Goal: Information Seeking & Learning: Learn about a topic

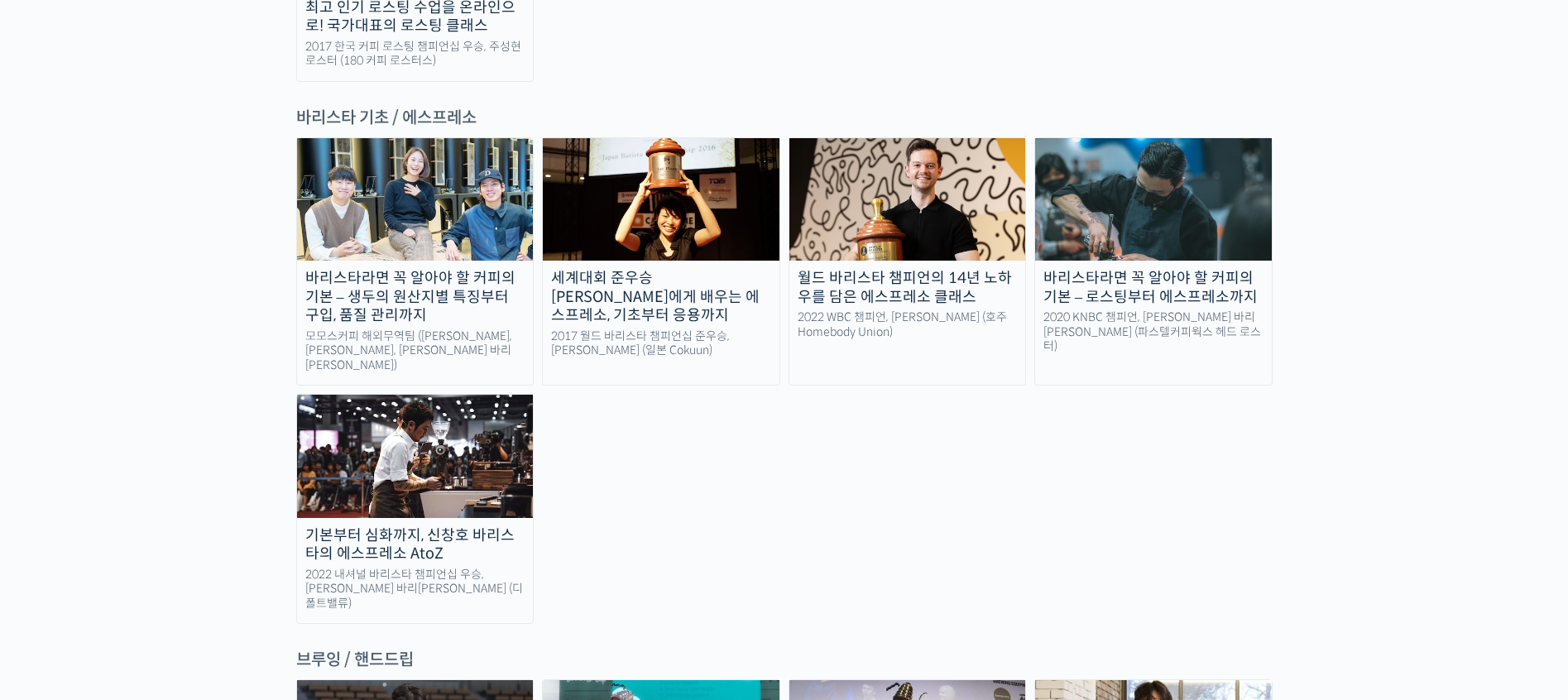
scroll to position [2401, 0]
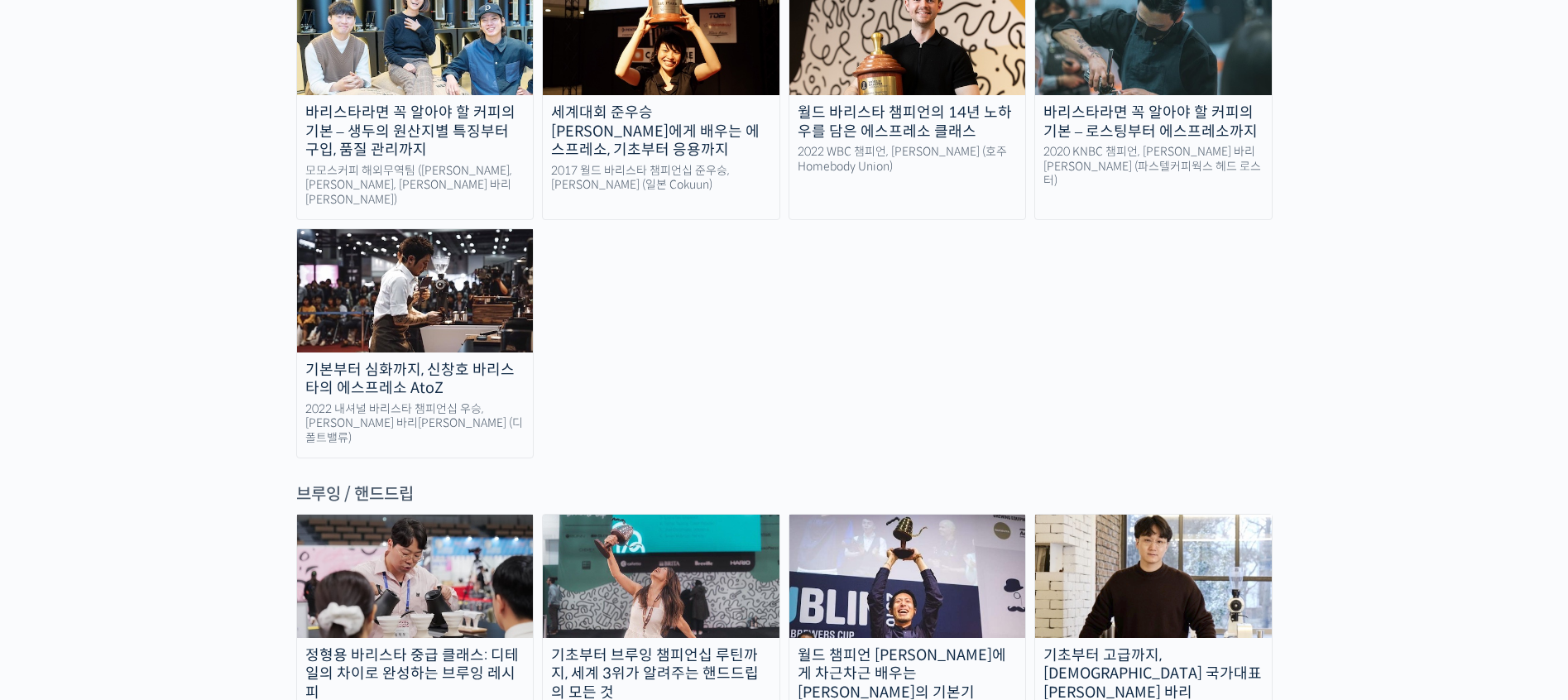
click at [688, 646] on div "기초부터 브루잉 챔피언십 루틴까지, 세계 3위가 알려주는 핸드드립의 모든 것" at bounding box center [661, 674] width 237 height 56
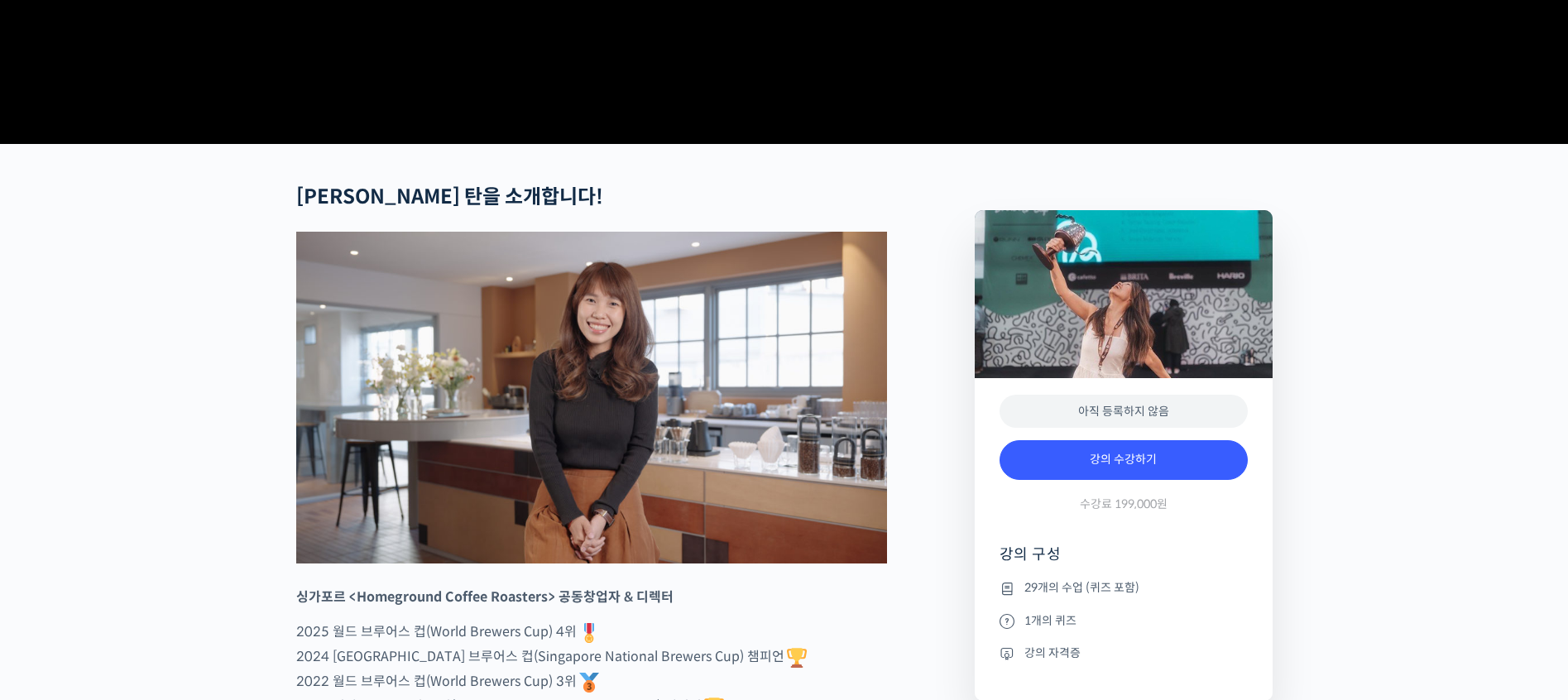
scroll to position [662, 0]
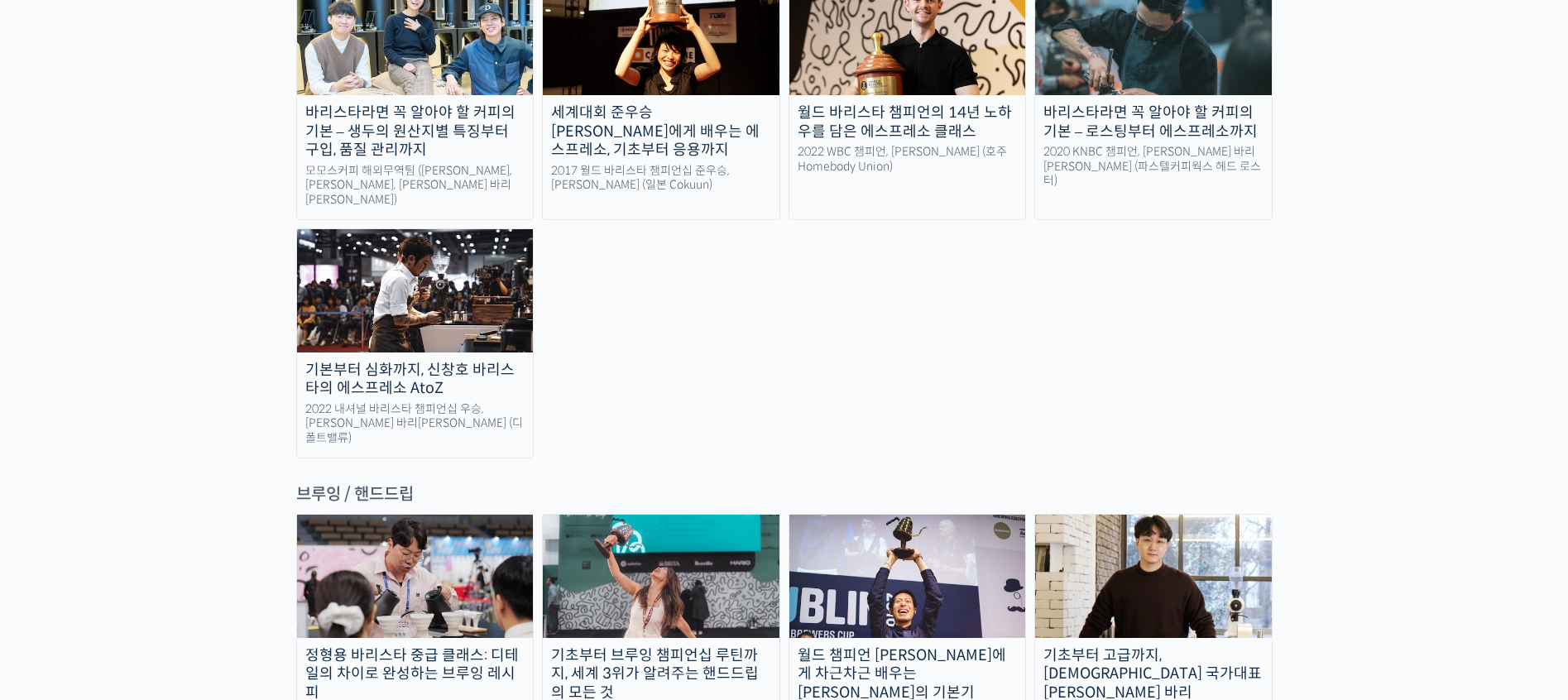
click at [944, 646] on div "월드 챔피언 [PERSON_NAME]에게 차근차근 배우는 [PERSON_NAME]의 기본기" at bounding box center [907, 674] width 237 height 56
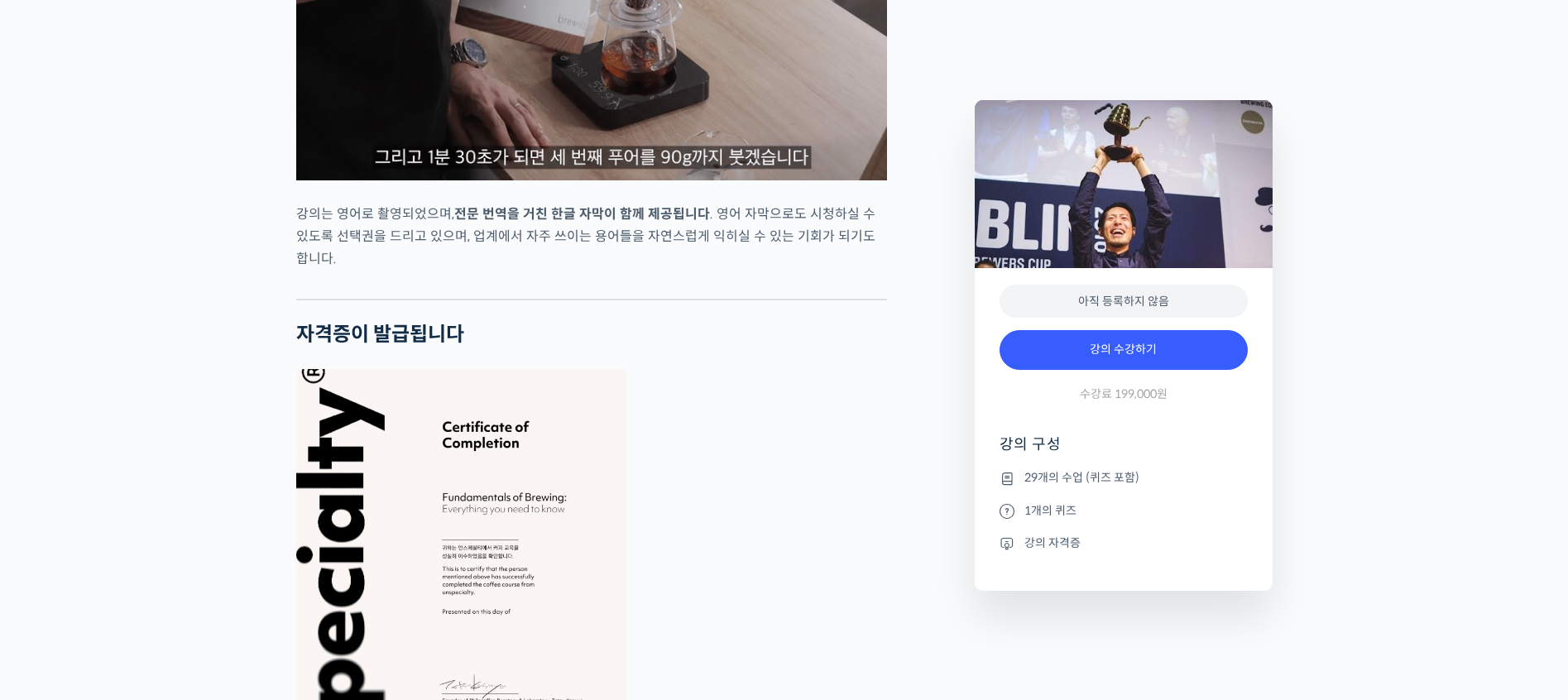
scroll to position [5959, 0]
